Goal: Find specific page/section: Find specific page/section

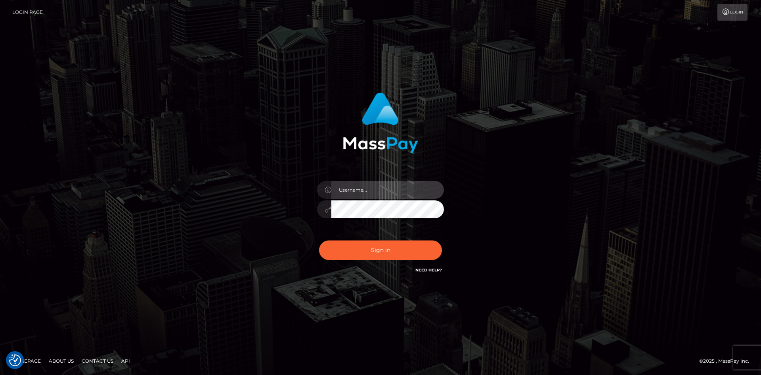
type input "hello.feetfinder"
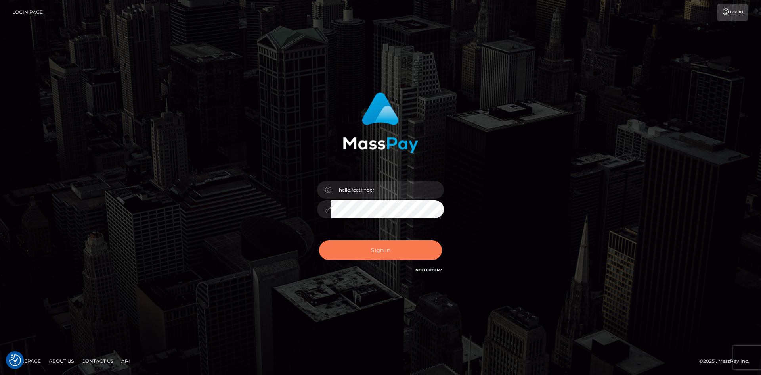
click at [393, 251] on button "Sign in" at bounding box center [380, 249] width 123 height 19
type input "hello.feetfinder"
click at [393, 253] on button "Sign in" at bounding box center [380, 249] width 123 height 19
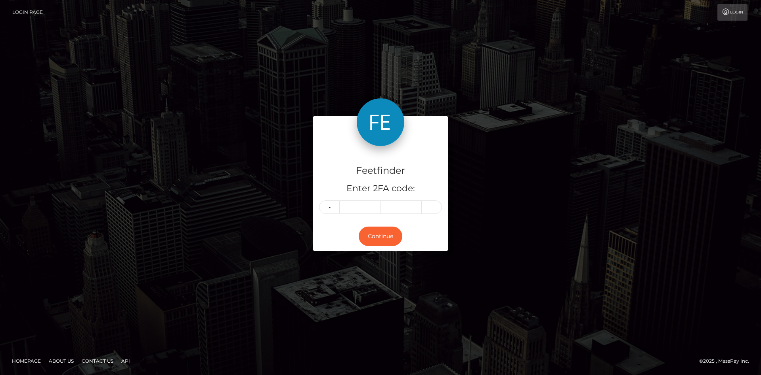
type input "2"
type input "8"
type input "7"
type input "2"
type input "4"
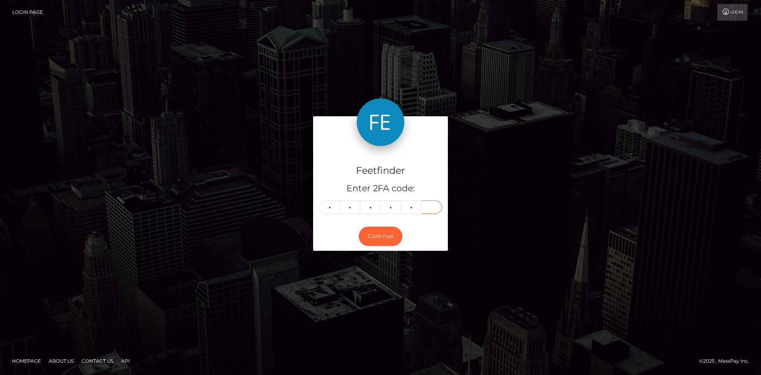
type input "7"
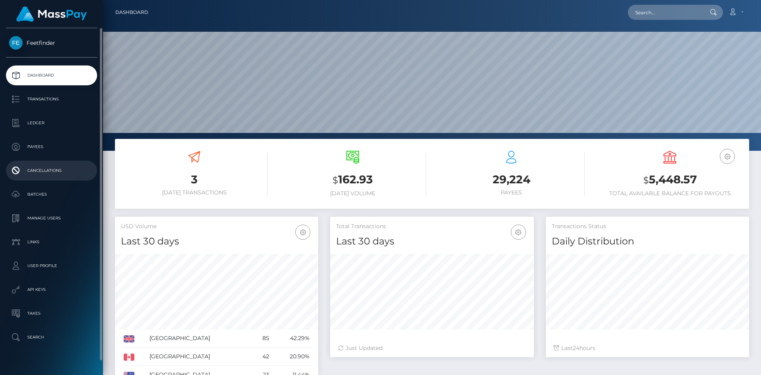
scroll to position [141, 204]
click at [29, 147] on p "Payees" at bounding box center [51, 147] width 85 height 12
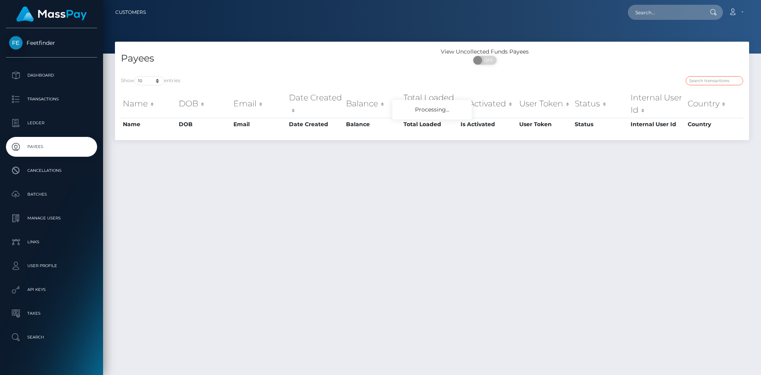
click at [711, 78] on input "search" at bounding box center [714, 80] width 57 height 9
paste input "6e154ae1-8e57-11f0-bd85-0694aced620b"
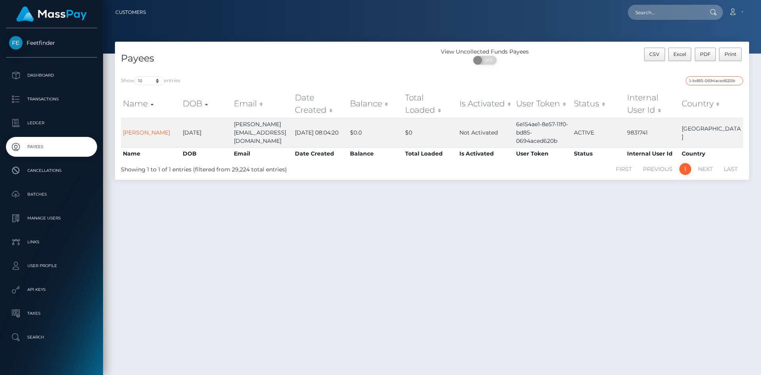
type input "6e154ae1-8e57-11f0-bd85-0694aced620b"
